Goal: Task Accomplishment & Management: Use online tool/utility

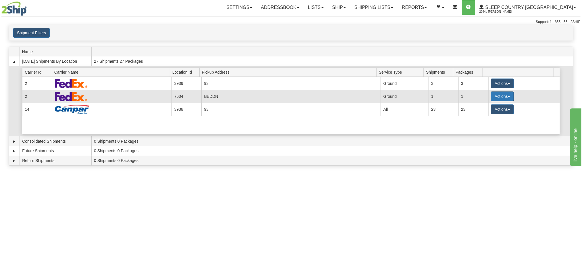
click at [493, 99] on button "Actions" at bounding box center [502, 96] width 23 height 10
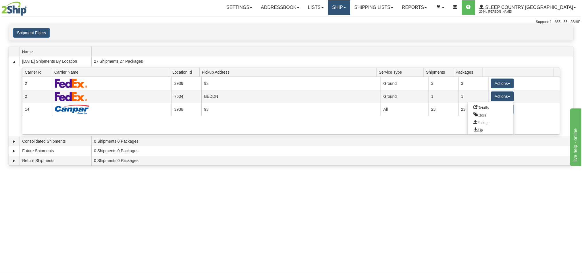
click at [350, 9] on link "Ship" at bounding box center [339, 7] width 22 height 14
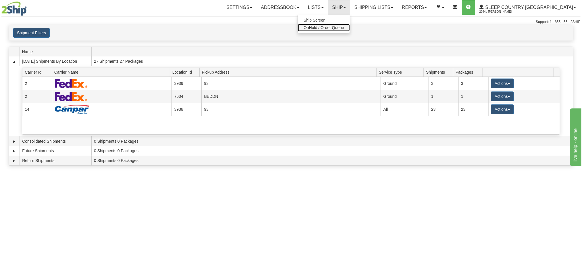
click at [344, 28] on span "OnHold / Order Queue" at bounding box center [324, 27] width 41 height 5
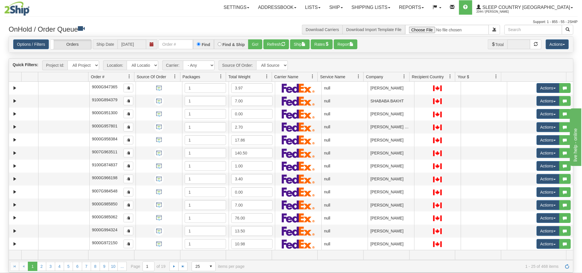
click at [512, 43] on div at bounding box center [519, 44] width 23 height 10
click at [527, 29] on input "text" at bounding box center [534, 30] width 58 height 10
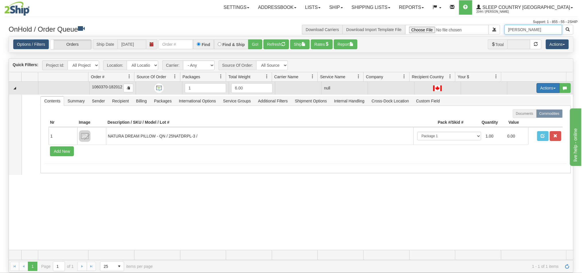
type input "sarah wilkinson"
click at [537, 90] on button "Actions" at bounding box center [548, 88] width 23 height 10
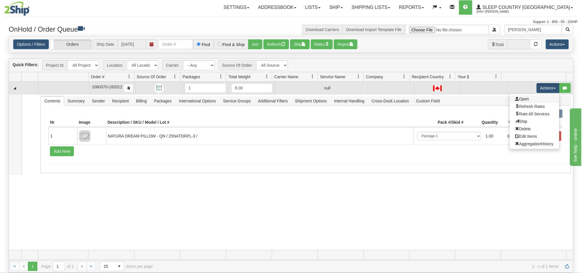
click at [524, 99] on link "Open" at bounding box center [535, 98] width 50 height 7
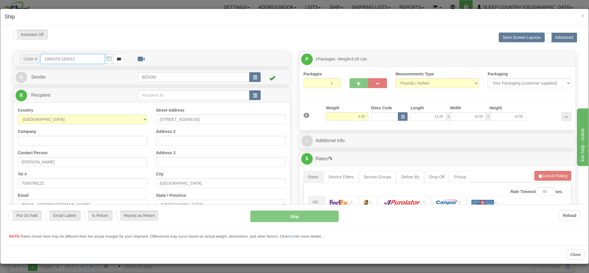
type input "16:07"
type input "16:00"
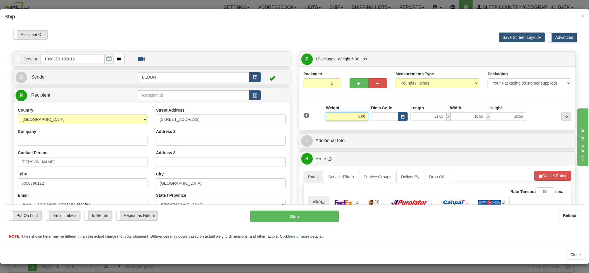
drag, startPoint x: 345, startPoint y: 116, endPoint x: 359, endPoint y: 117, distance: 13.8
click at [359, 117] on input "6.00" at bounding box center [347, 116] width 42 height 9
type input "3"
type input "3.00"
type input "10"
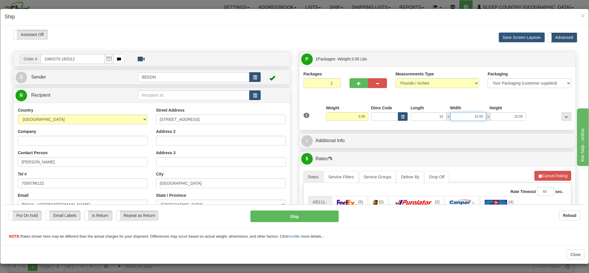
type input "1"
type input "10.00"
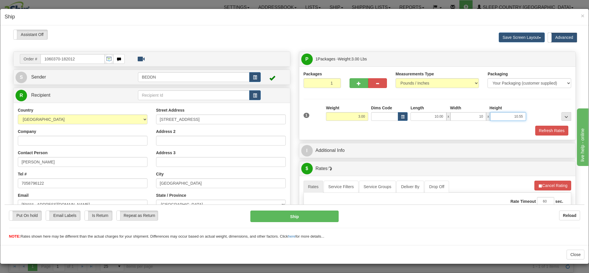
type input "10.00"
type input "20"
type input "20.00"
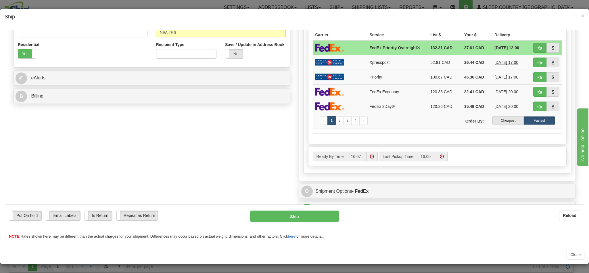
scroll to position [216, 0]
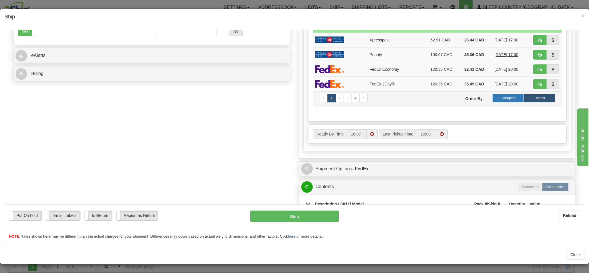
click at [494, 102] on label "Cheapest" at bounding box center [507, 97] width 31 height 9
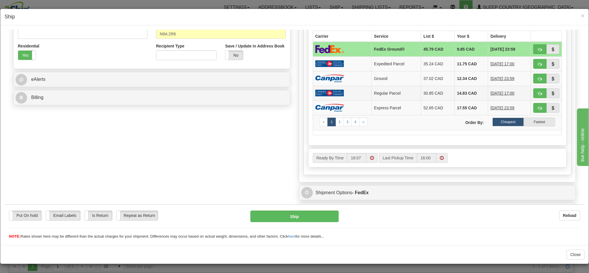
scroll to position [172, 0]
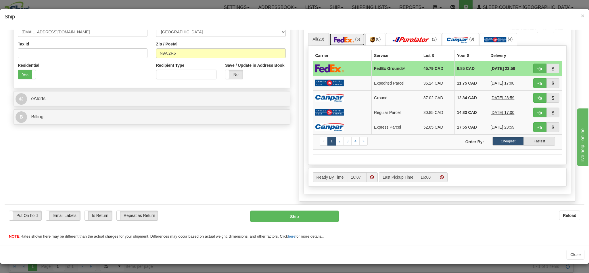
click at [344, 39] on img at bounding box center [344, 40] width 20 height 6
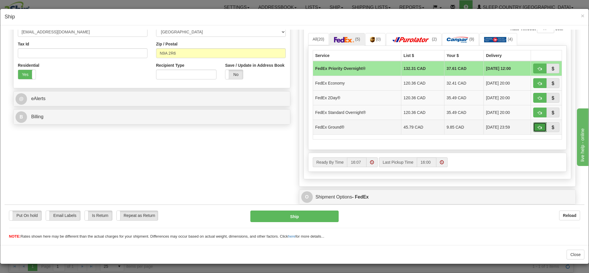
click at [533, 131] on button "button" at bounding box center [539, 127] width 13 height 10
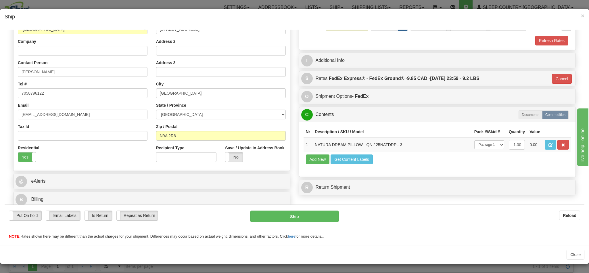
type input "92"
drag, startPoint x: 306, startPoint y: 215, endPoint x: 254, endPoint y: 295, distance: 95.0
click at [306, 215] on button "Ship" at bounding box center [294, 215] width 88 height 11
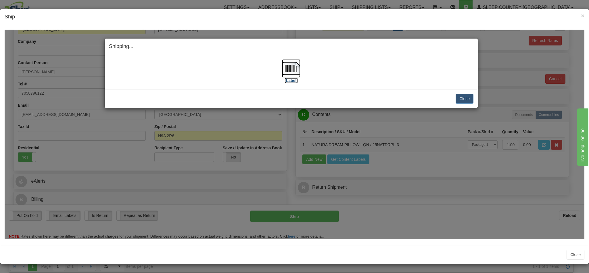
click at [282, 66] on img at bounding box center [291, 68] width 18 height 18
click at [458, 99] on button "Close" at bounding box center [465, 98] width 18 height 10
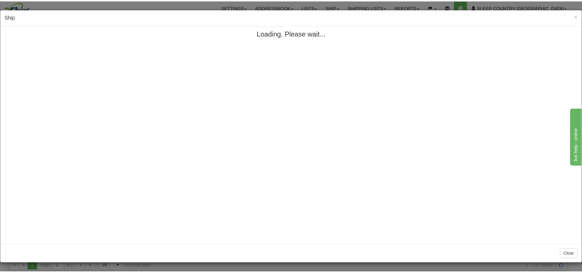
scroll to position [0, 0]
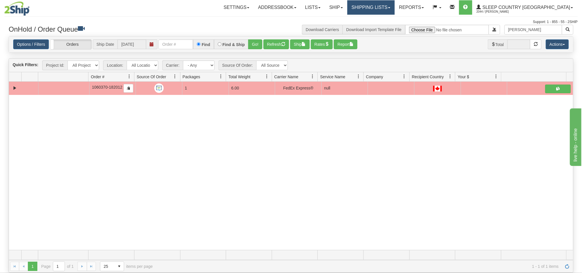
click at [395, 9] on link "Shipping lists" at bounding box center [371, 7] width 47 height 14
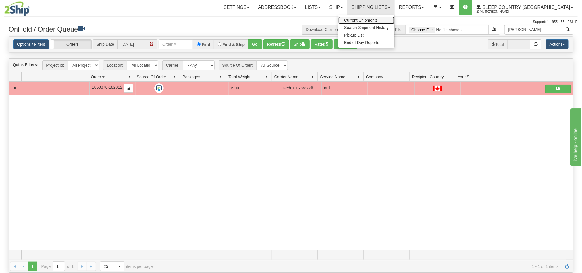
click at [378, 21] on span "Current Shipments" at bounding box center [361, 20] width 34 height 5
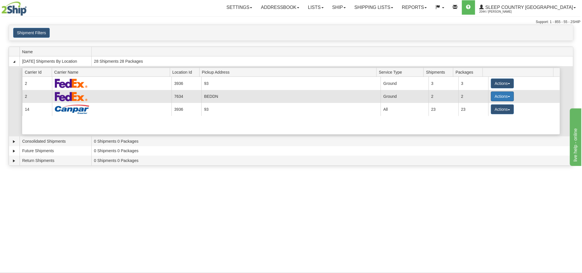
click at [492, 97] on button "Actions" at bounding box center [502, 96] width 23 height 10
click at [486, 109] on span "Details" at bounding box center [482, 107] width 16 height 4
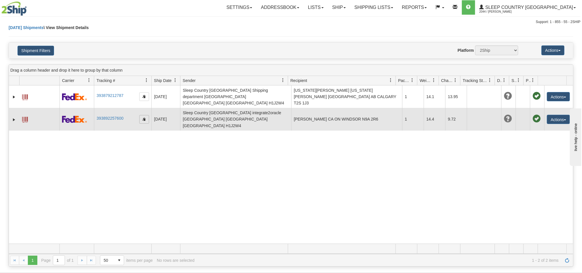
click at [143, 117] on span "button" at bounding box center [144, 118] width 3 height 3
